Goal: Information Seeking & Learning: Find contact information

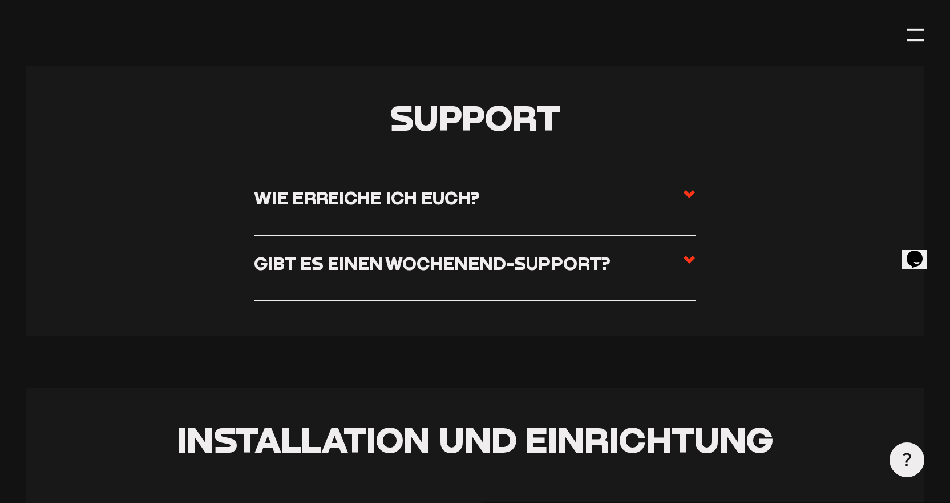
scroll to position [285, 0]
click at [405, 189] on h3 "Wie erreiche ich euch?" at bounding box center [367, 198] width 226 height 22
click at [0, 0] on input "Wie erreiche ich euch?" at bounding box center [0, 0] width 0 height 0
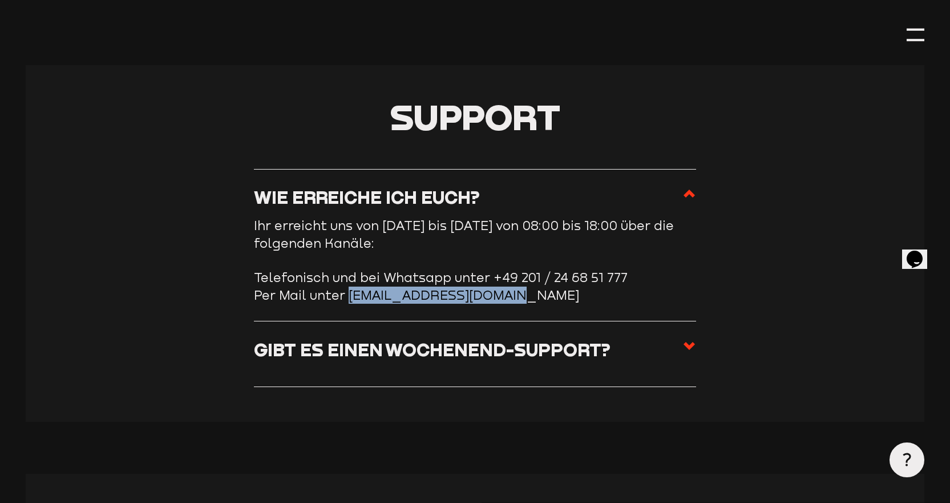
drag, startPoint x: 350, startPoint y: 296, endPoint x: 525, endPoint y: 300, distance: 175.2
click at [525, 300] on li "Per Mail unter [EMAIL_ADDRESS][DOMAIN_NAME]" at bounding box center [475, 294] width 443 height 17
copy li "[EMAIL_ADDRESS][DOMAIN_NAME]"
click at [130, 161] on section "Support Wie erreiche ich euch? Ihr erreicht uns von [DATE] bis [DATE] von 08:00…" at bounding box center [475, 243] width 898 height 356
click at [314, 344] on h3 "Gibt es einen Wochenend-Support?" at bounding box center [432, 350] width 356 height 22
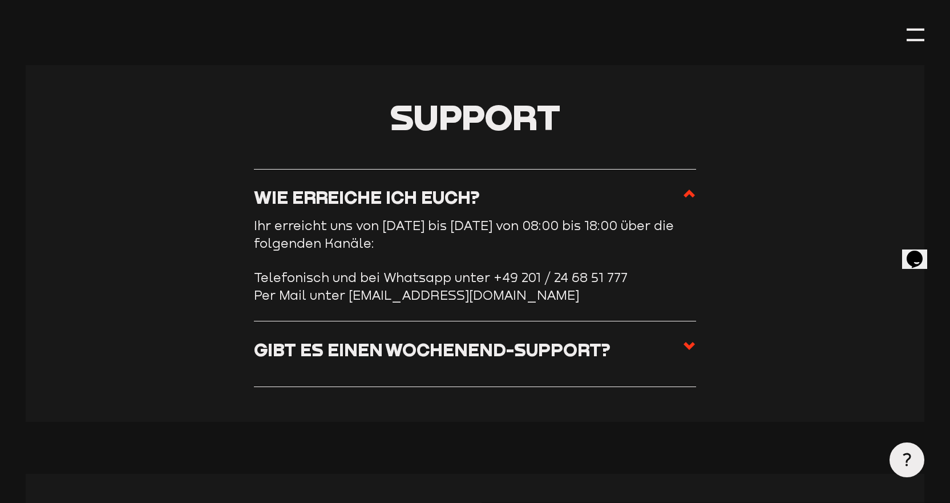
click at [0, 0] on input "Gibt es einen Wochenend-Support?" at bounding box center [0, 0] width 0 height 0
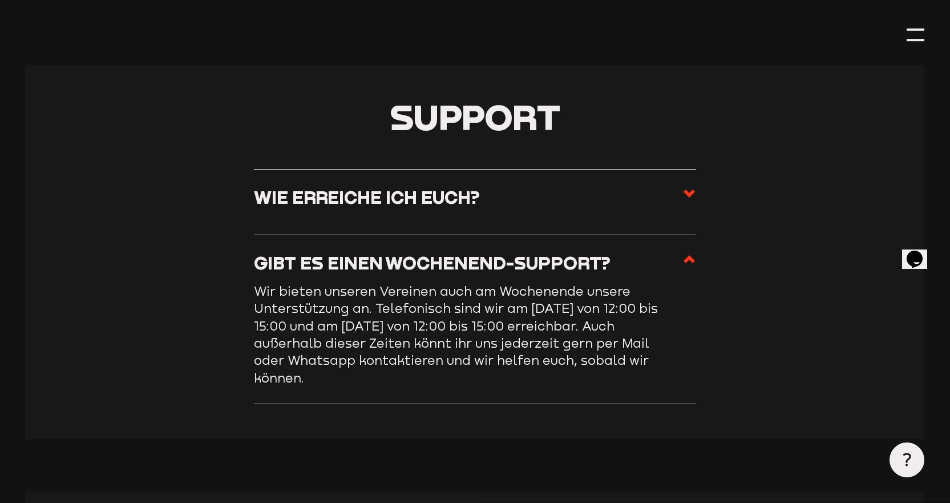
drag, startPoint x: 254, startPoint y: 298, endPoint x: 695, endPoint y: 363, distance: 446.3
click at [695, 363] on section "Support Wie erreiche ich euch? Ihr erreicht uns von [DATE] bis [DATE] von 08:00…" at bounding box center [475, 252] width 898 height 374
click at [310, 195] on h3 "Wie erreiche ich euch?" at bounding box center [367, 198] width 226 height 22
click at [0, 0] on input "Wie erreiche ich euch?" at bounding box center [0, 0] width 0 height 0
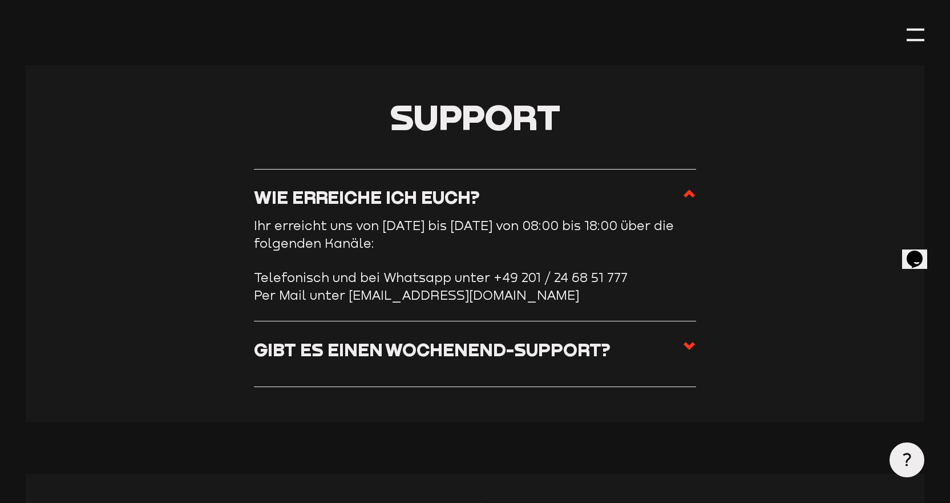
click at [137, 229] on section "Support Wie erreiche ich euch? Ihr erreicht uns von [DATE] bis [DATE] von 08:00…" at bounding box center [475, 243] width 898 height 356
